Goal: Information Seeking & Learning: Learn about a topic

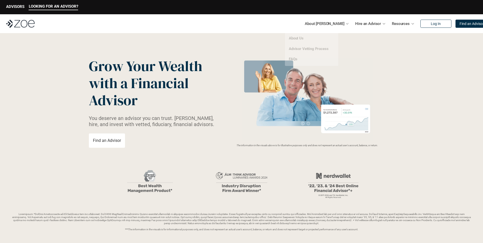
click at [321, 24] on p "About [PERSON_NAME]" at bounding box center [324, 24] width 39 height 8
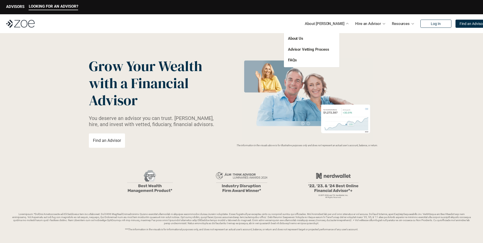
click at [298, 36] on p "About Us" at bounding box center [306, 39] width 37 height 6
click at [298, 36] on link "About Us" at bounding box center [295, 38] width 15 height 5
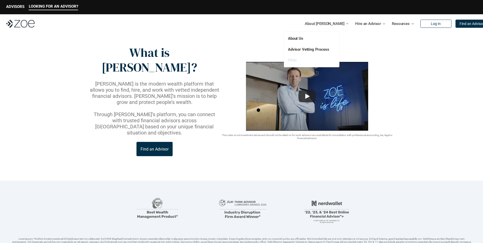
click at [295, 62] on link "FAQs" at bounding box center [292, 60] width 9 height 5
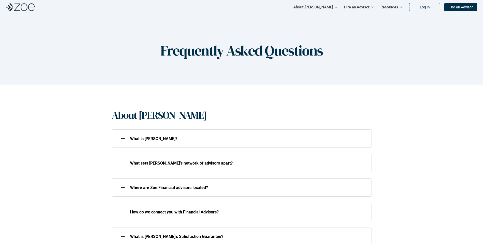
scroll to position [51, 0]
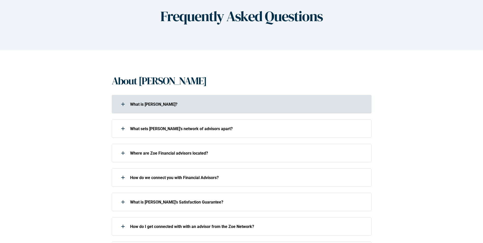
click at [355, 106] on p "What is [PERSON_NAME]?" at bounding box center [247, 104] width 235 height 5
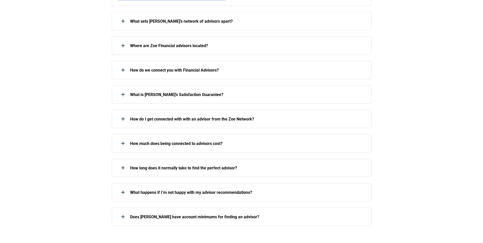
scroll to position [229, 0]
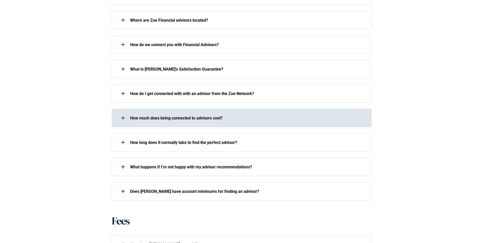
click at [338, 116] on p "How much does being connected to advisors cost?" at bounding box center [247, 118] width 235 height 5
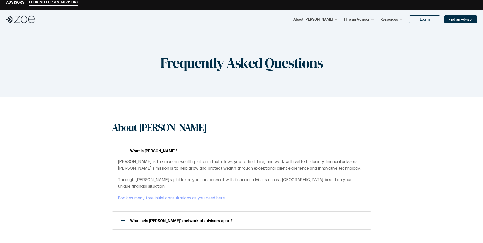
scroll to position [0, 0]
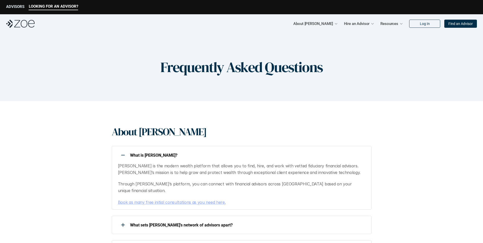
click at [16, 8] on p "ADVISORS" at bounding box center [15, 6] width 18 height 5
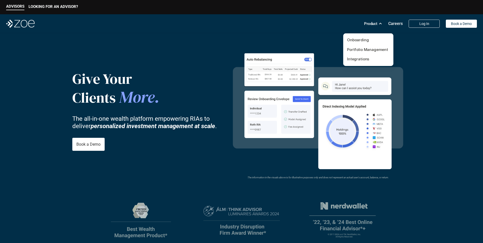
click at [370, 23] on p "Product" at bounding box center [370, 24] width 13 height 8
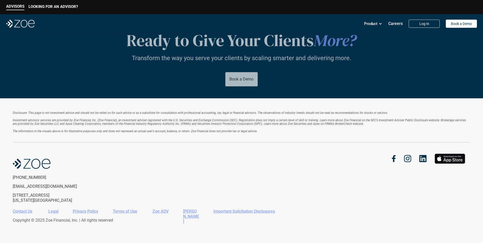
scroll to position [889, 0]
